Goal: Task Accomplishment & Management: Use online tool/utility

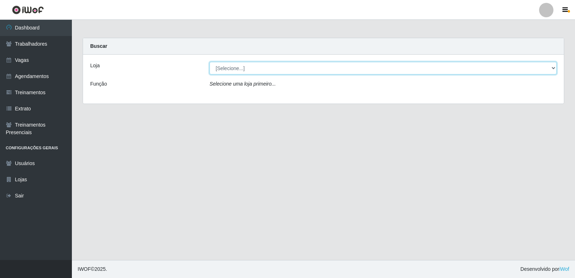
click at [497, 68] on select "[Selecione...] Restaurante A Paraibana - [GEOGRAPHIC_DATA]" at bounding box center [382, 68] width 347 height 13
select select "342"
click at [209, 62] on select "[Selecione...] Restaurante A Paraibana - [GEOGRAPHIC_DATA]" at bounding box center [382, 68] width 347 height 13
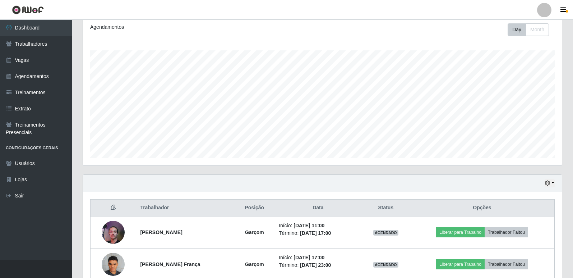
scroll to position [135, 0]
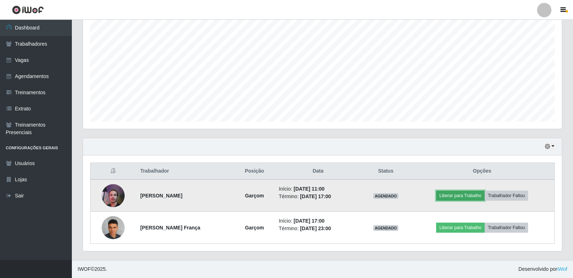
click at [457, 193] on button "Liberar para Trabalho" at bounding box center [460, 195] width 49 height 10
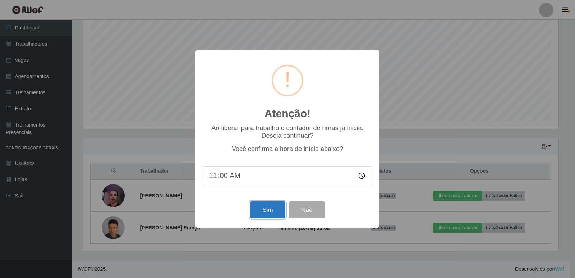
click at [280, 211] on button "Sim" at bounding box center [267, 209] width 35 height 17
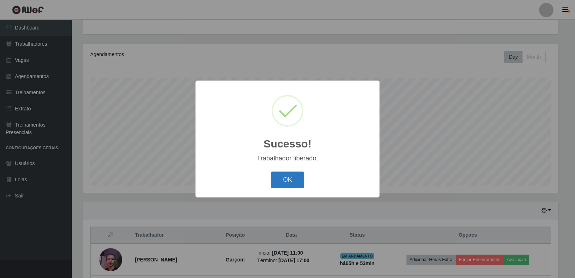
click at [273, 183] on button "OK" at bounding box center [287, 179] width 33 height 17
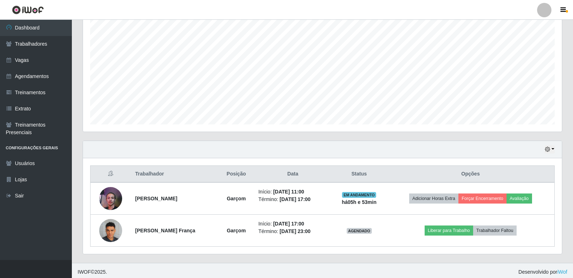
scroll to position [135, 0]
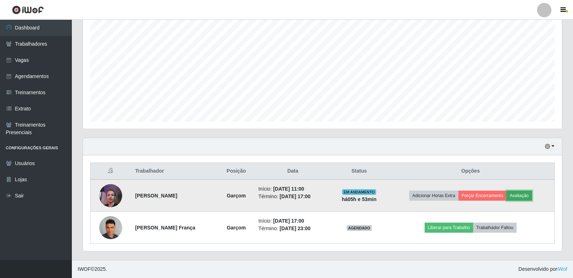
click at [528, 199] on button "Avaliação" at bounding box center [520, 195] width 26 height 10
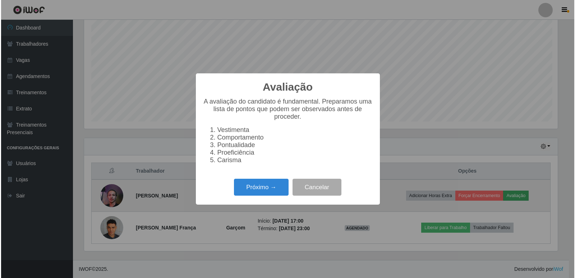
scroll to position [149, 475]
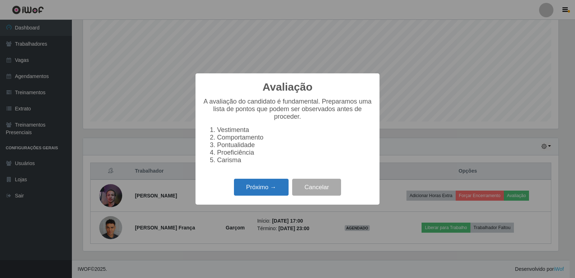
click at [268, 192] on button "Próximo →" at bounding box center [261, 187] width 55 height 17
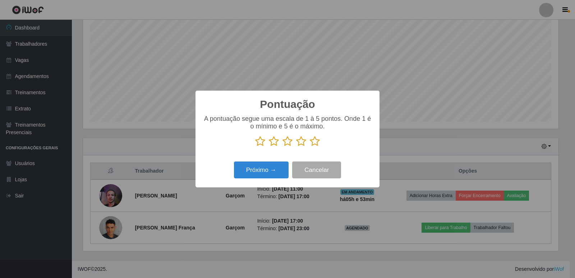
scroll to position [359130, 358804]
click at [315, 144] on icon at bounding box center [315, 141] width 10 height 11
click at [310, 147] on input "radio" at bounding box center [310, 147] width 0 height 0
click at [269, 173] on button "Próximo →" at bounding box center [261, 169] width 55 height 17
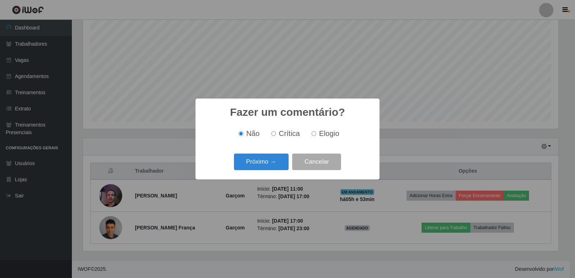
click at [311, 134] on input "Elogio" at bounding box center [313, 133] width 5 height 5
radio input "true"
click at [269, 163] on button "Próximo →" at bounding box center [261, 161] width 55 height 17
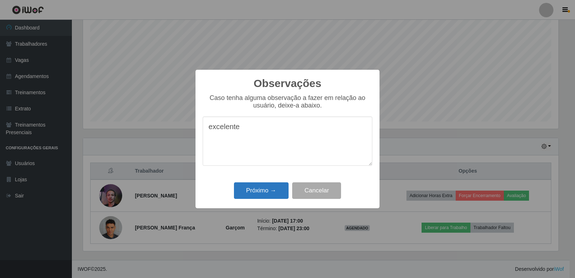
type textarea "excelente"
click at [251, 192] on button "Próximo →" at bounding box center [261, 190] width 55 height 17
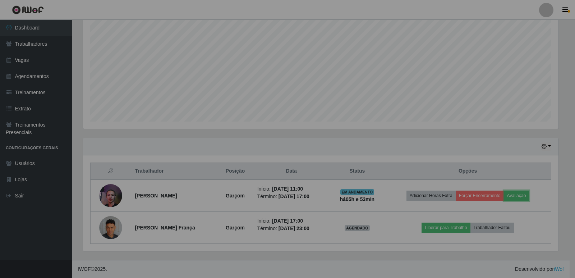
scroll to position [149, 479]
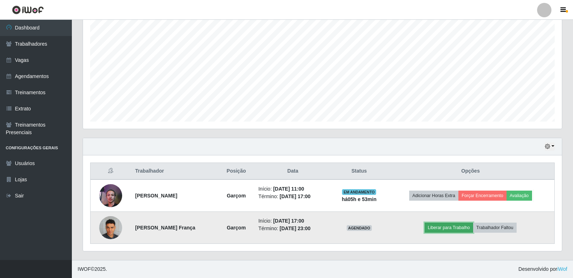
click at [450, 225] on button "Liberar para Trabalho" at bounding box center [449, 227] width 49 height 10
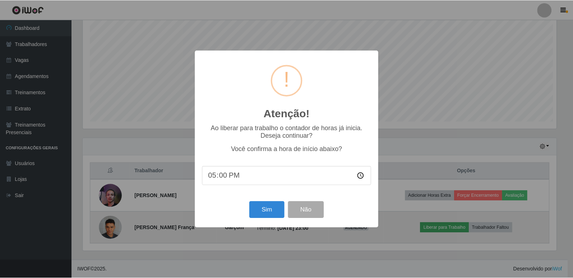
scroll to position [149, 475]
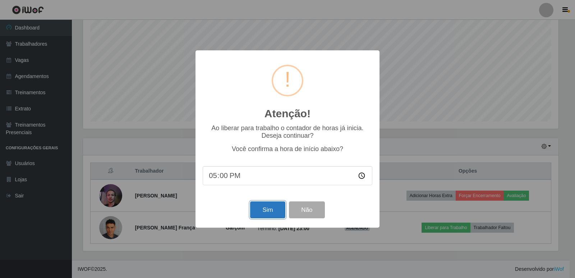
click at [261, 214] on button "Sim" at bounding box center [267, 209] width 35 height 17
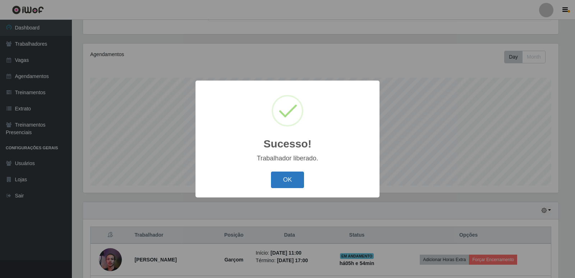
click at [286, 183] on button "OK" at bounding box center [287, 179] width 33 height 17
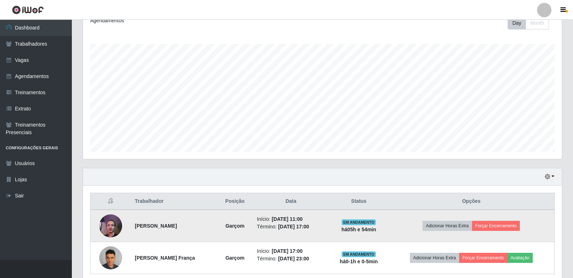
scroll to position [0, 0]
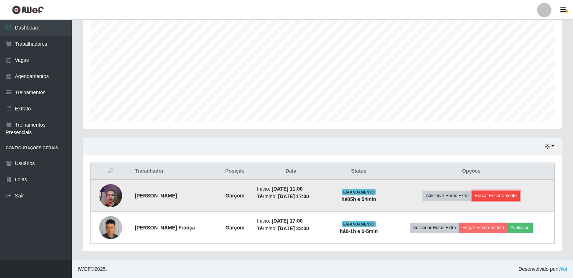
click at [497, 196] on button "Forçar Encerramento" at bounding box center [496, 195] width 48 height 10
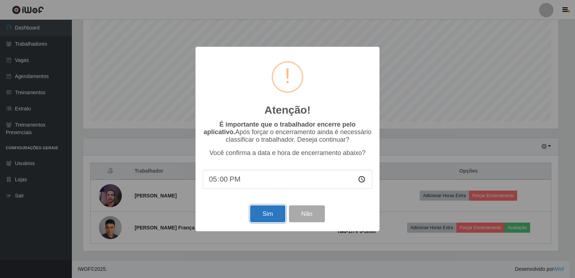
click at [270, 213] on button "Sim" at bounding box center [267, 213] width 35 height 17
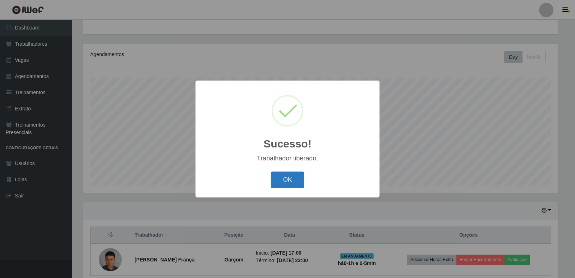
click at [282, 184] on button "OK" at bounding box center [287, 179] width 33 height 17
